Goal: Go to known website: Access a specific website the user already knows

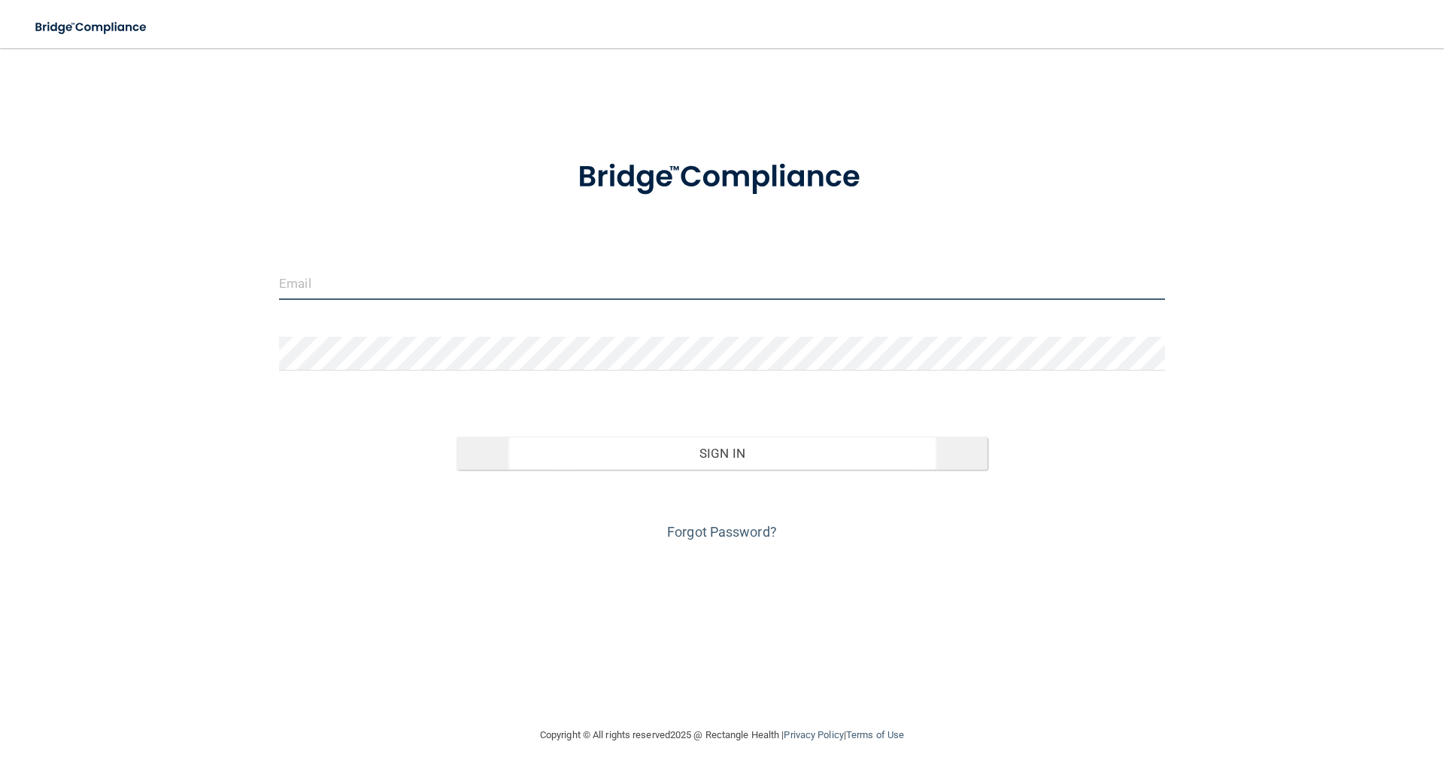
type input "[EMAIL_ADDRESS][DOMAIN_NAME]"
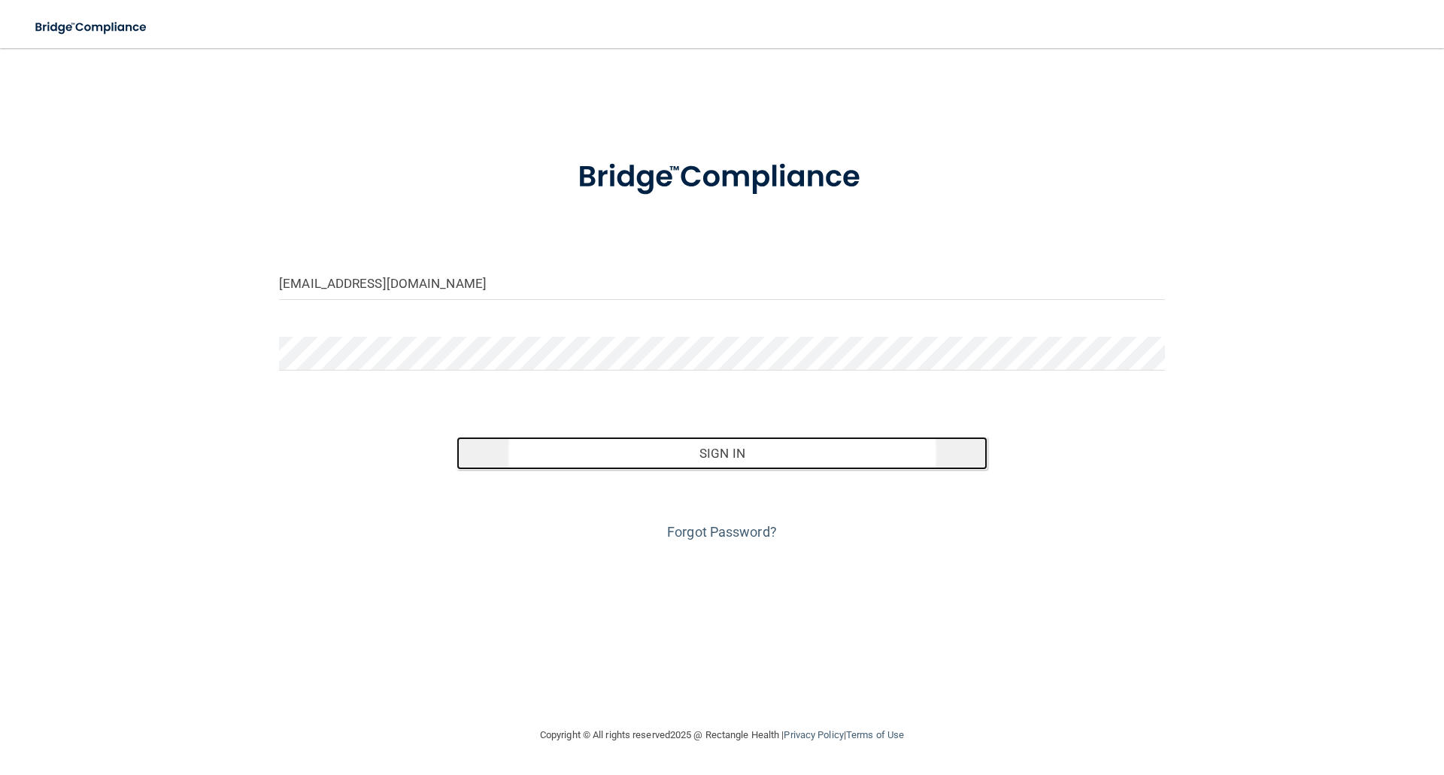
click at [739, 444] on button "Sign In" at bounding box center [722, 453] width 532 height 33
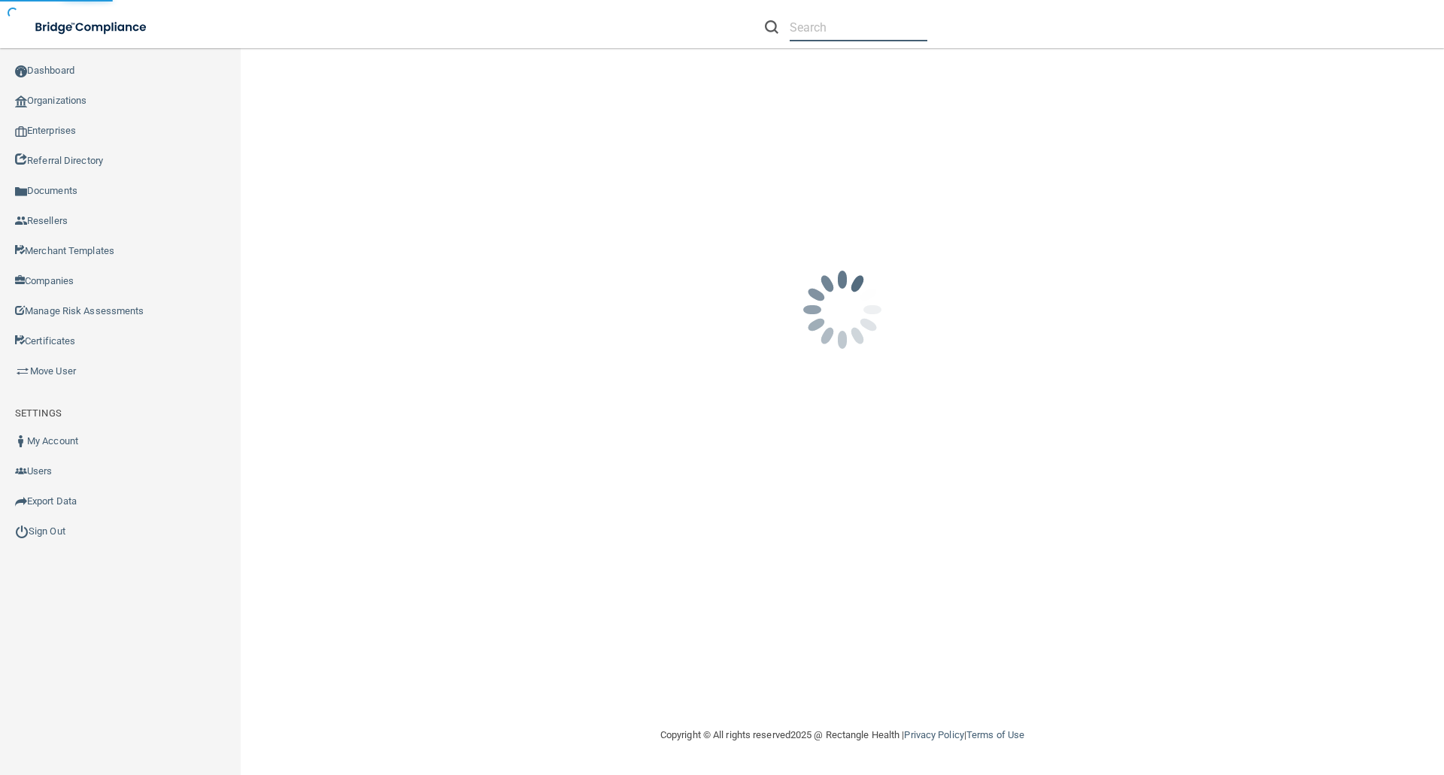
click at [799, 28] on input "text" at bounding box center [859, 28] width 138 height 28
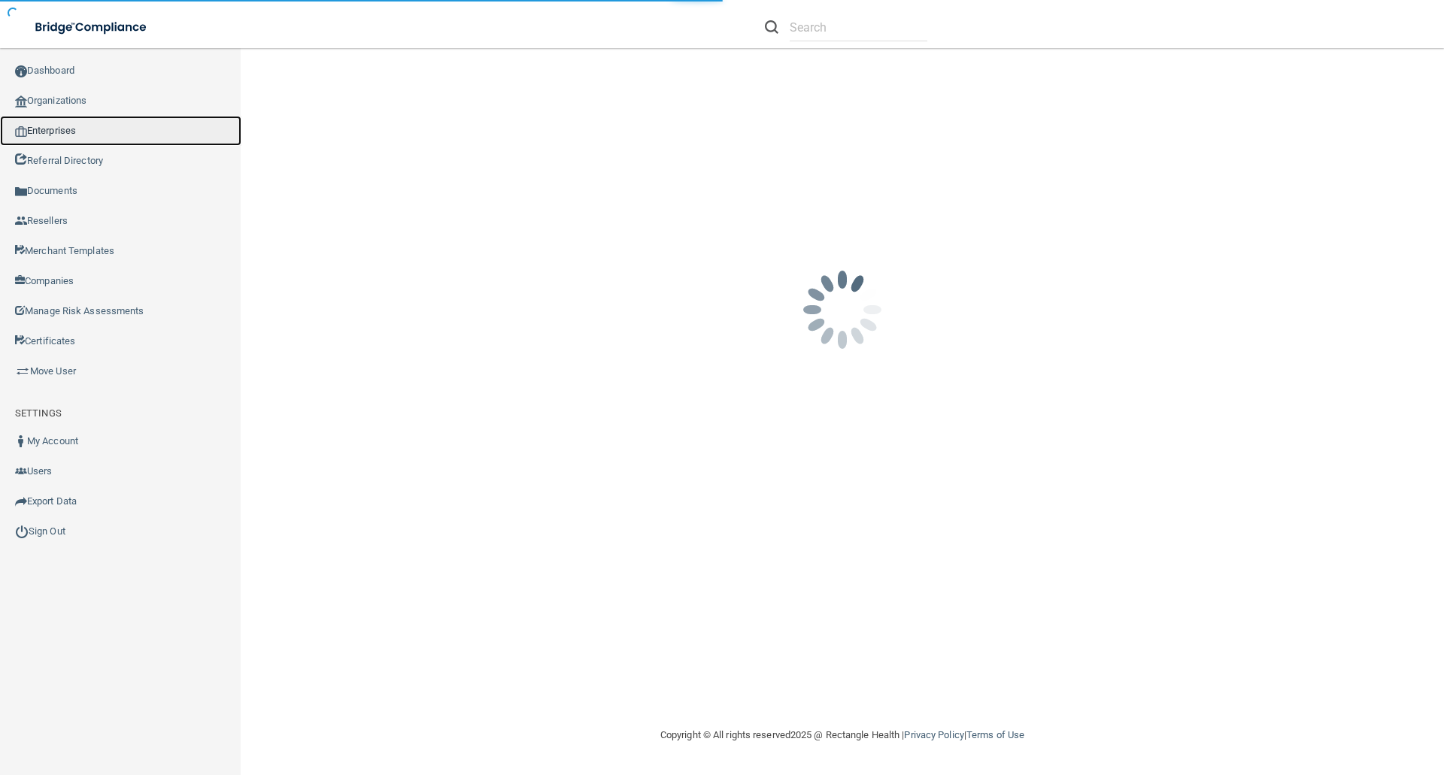
click at [61, 133] on link "Enterprises" at bounding box center [120, 131] width 241 height 30
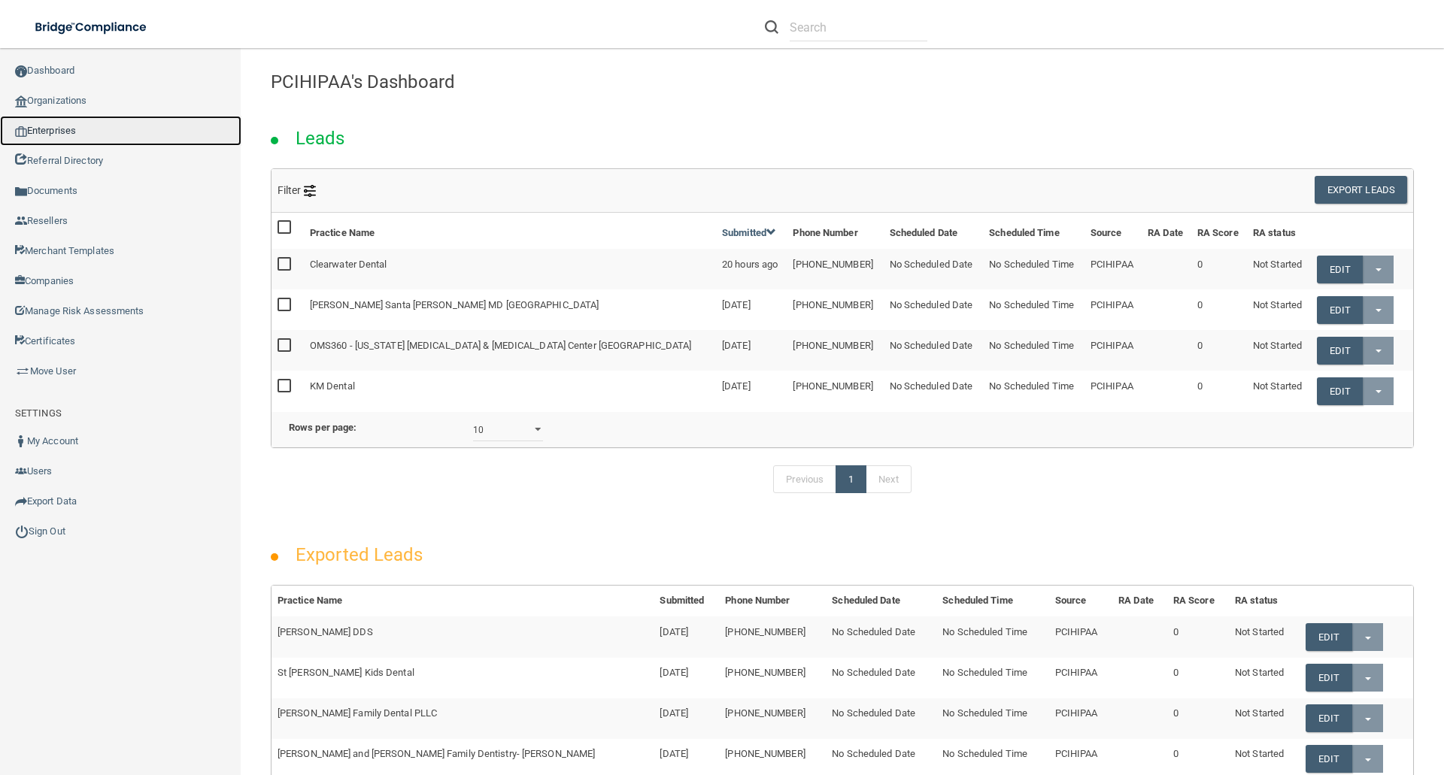
click at [77, 125] on link "Enterprises" at bounding box center [120, 131] width 241 height 30
click at [26, 133] on img at bounding box center [21, 131] width 12 height 11
click at [57, 128] on link "Enterprises" at bounding box center [120, 131] width 241 height 30
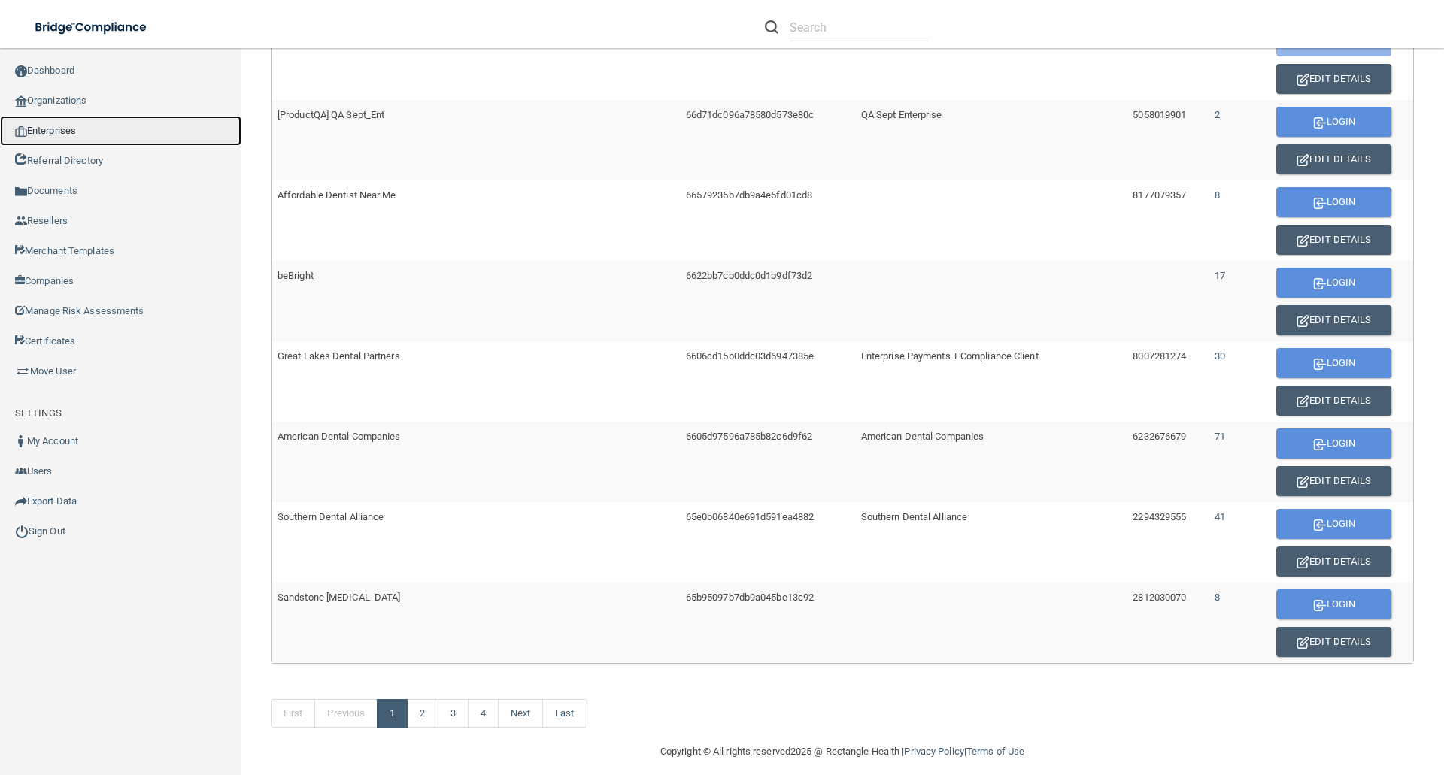
scroll to position [764, 0]
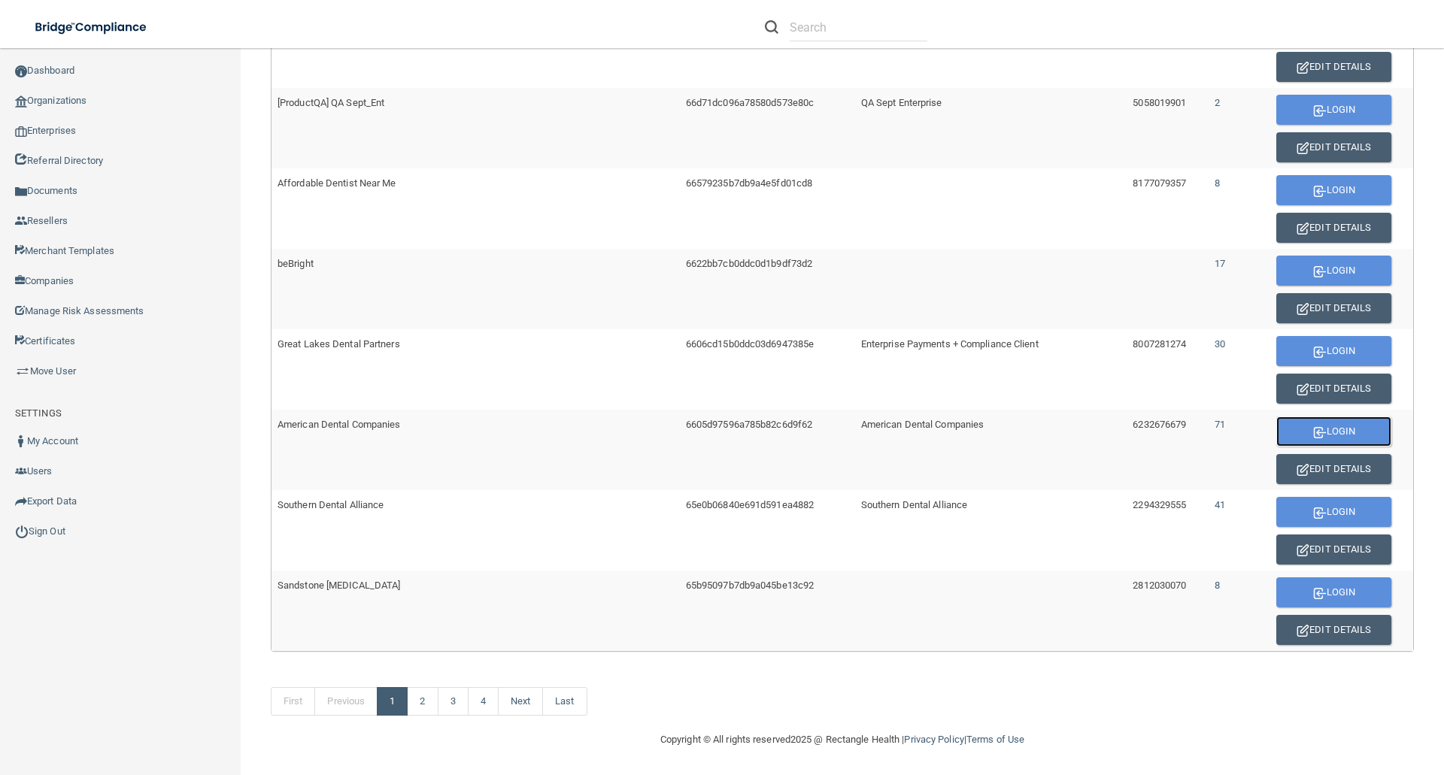
click at [1320, 431] on button "Login" at bounding box center [1333, 432] width 115 height 30
